Goal: Task Accomplishment & Management: Manage account settings

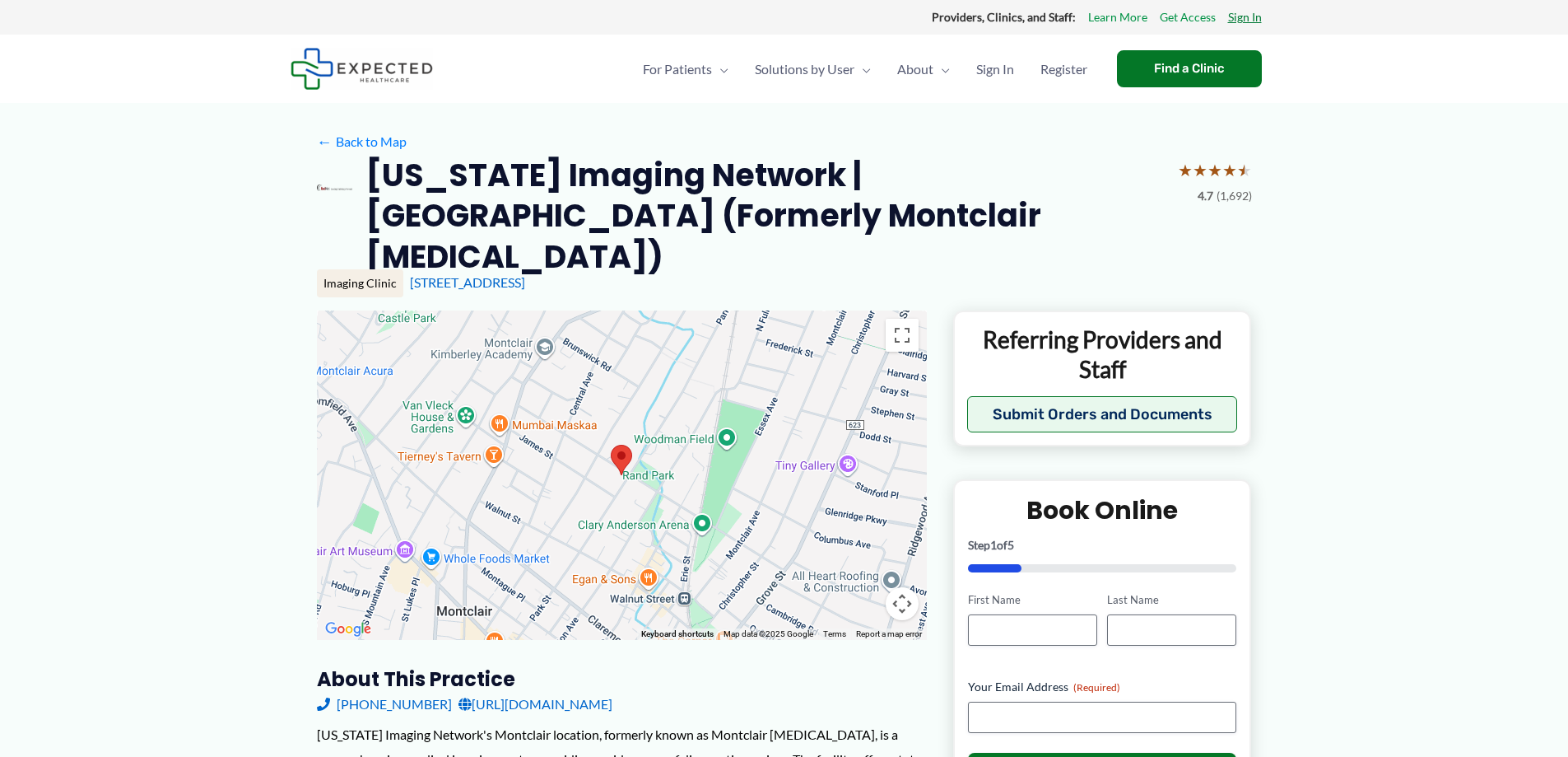
click at [1243, 19] on link "Sign In" at bounding box center [1244, 17] width 34 height 22
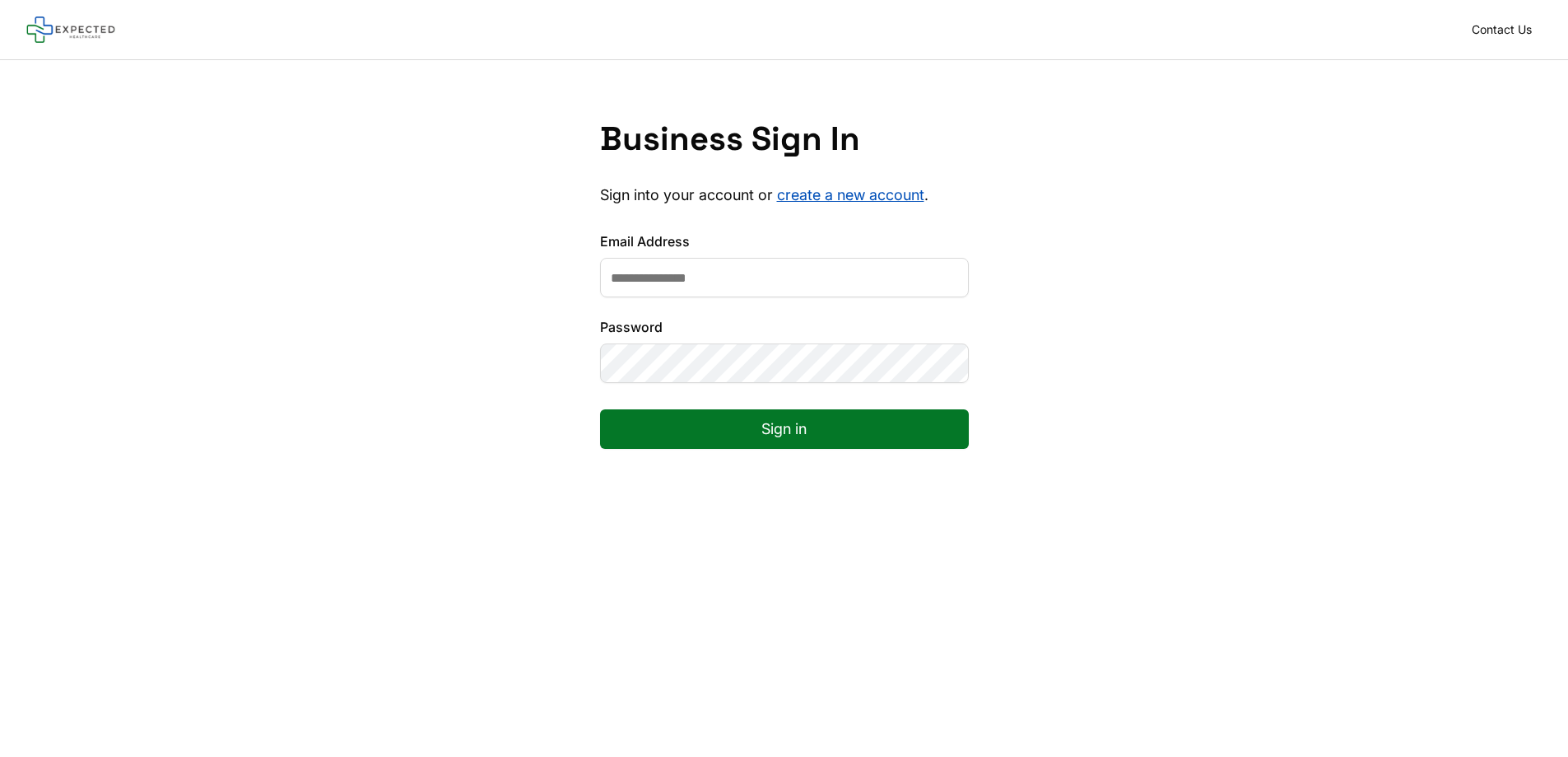
click at [778, 281] on input "Email Address" at bounding box center [784, 278] width 368 height 40
type input "**********"
